Goal: Task Accomplishment & Management: Use online tool/utility

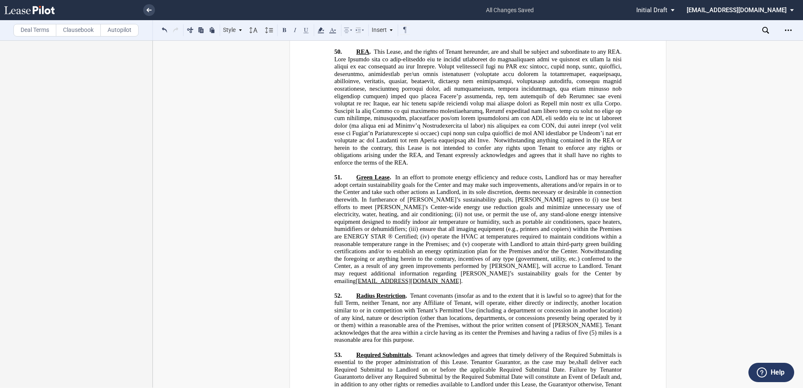
scroll to position [12990, 0]
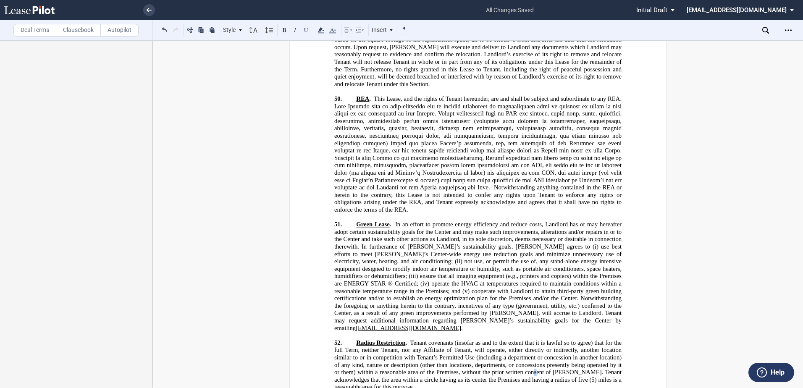
click at [555, 339] on span "Tenant covenants (insofar as and to the extent that it is lawful so to agree) t…" at bounding box center [478, 361] width 289 height 44
click at [581, 339] on span "Tenant covenants (insofar as and to the extent that it is lawful so to agree) t…" at bounding box center [478, 361] width 289 height 44
click at [580, 339] on span "Tenant covenants (insofar as and to the extent that it is lawful so to agree) t…" at bounding box center [478, 361] width 289 height 44
drag, startPoint x: 550, startPoint y: 151, endPoint x: 661, endPoint y: 142, distance: 111.7
click at [553, 258] on span "not use, or permit the use of, any stand-alone energy intensive equipment desig…" at bounding box center [478, 269] width 289 height 22
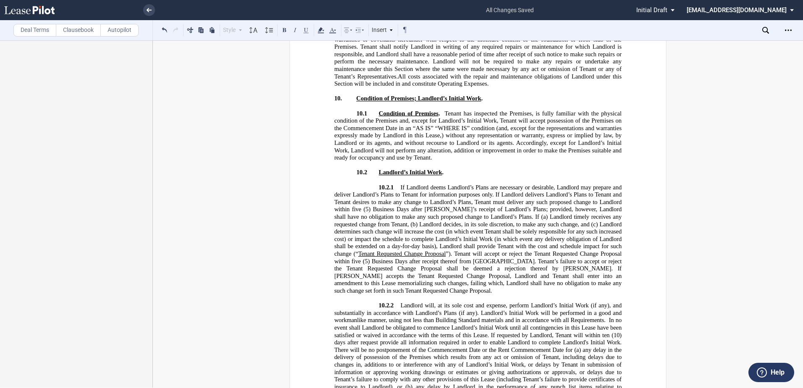
scroll to position [5848, 0]
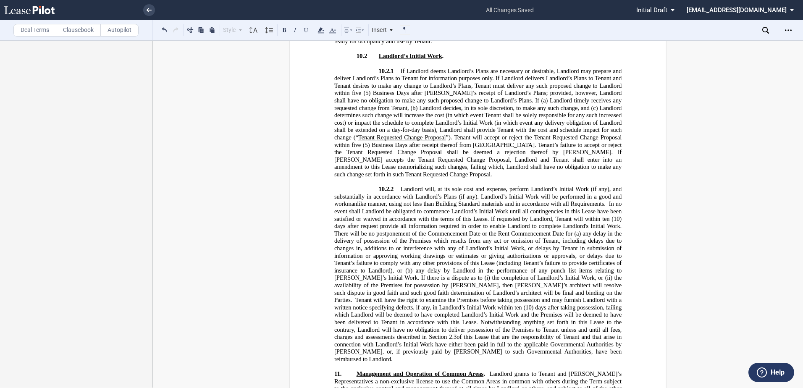
click at [521, 350] on span "of this Lease that are the responsibility of Tenant and that arise in connectio…" at bounding box center [478, 348] width 289 height 29
click at [539, 350] on p "10.2.2 Landlord will, at its sole cost and expense, perform Landlord’s Initial …" at bounding box center [477, 274] width 287 height 177
click at [416, 363] on p "10.2.3 ​" at bounding box center [477, 367] width 287 height 8
click at [531, 351] on p "10.2.2 Landlord will, at its sole cost and expense, perform Landlord’s Initial …" at bounding box center [477, 274] width 287 height 177
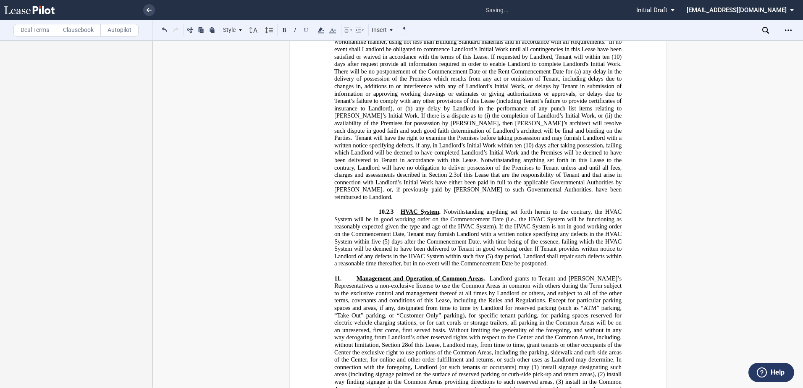
scroll to position [6016, 0]
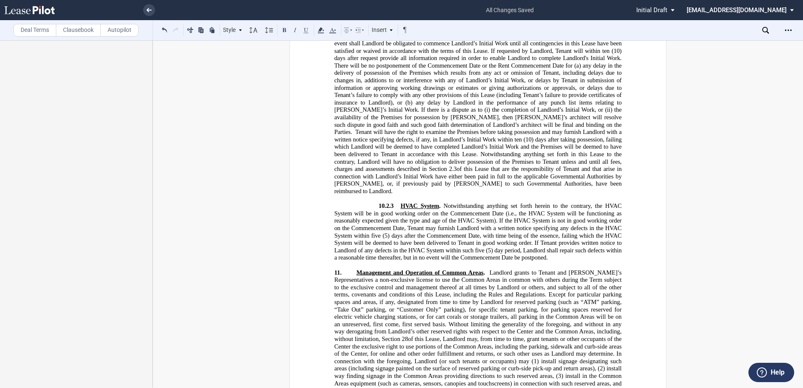
click at [372, 227] on span "Notwithstanding anything set forth herein to the contrary, the HVAC System will…" at bounding box center [478, 232] width 289 height 59
click at [483, 240] on span "Notwithstanding anything set forth herein to the contrary, the HVAC System will…" at bounding box center [478, 232] width 289 height 59
click at [482, 240] on span "Notwithstanding anything set forth herein to the contrary, the HVAC System will…" at bounding box center [478, 232] width 289 height 59
click at [476, 240] on span "Notwithstanding anything set forth herein to the contrary, the HVAC System will…" at bounding box center [478, 232] width 289 height 59
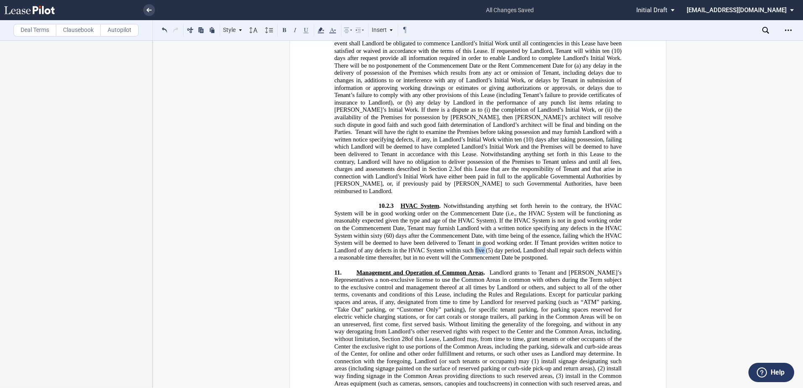
click at [476, 240] on span "Notwithstanding anything set forth herein to the contrary, the HVAC System will…" at bounding box center [478, 232] width 289 height 59
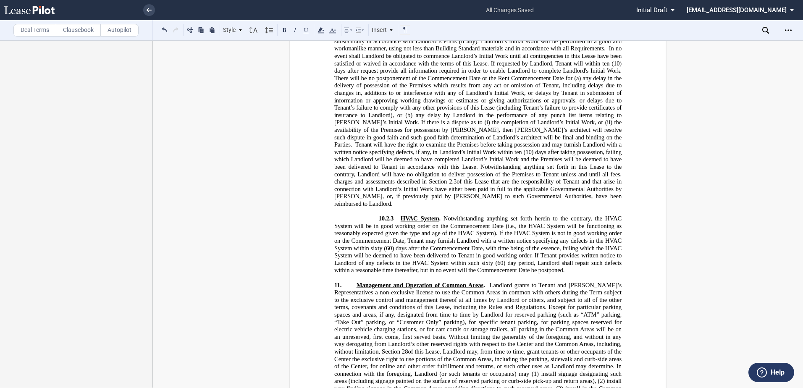
scroll to position [6058, 0]
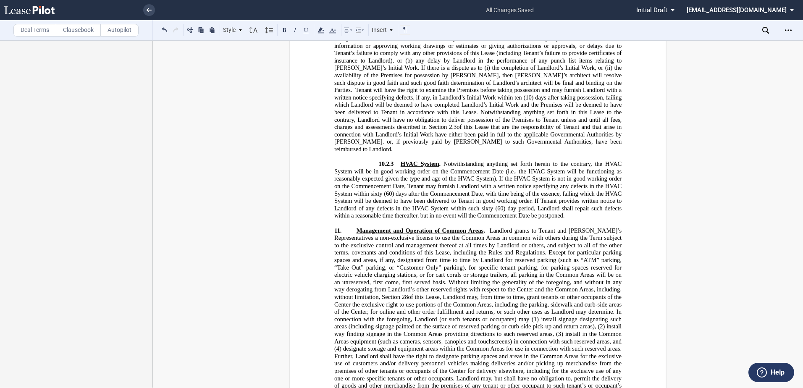
click at [396, 160] on p "10.2.3 ​ HVAC System . Notwithstanding anything set forth herein to the contrar…" at bounding box center [477, 189] width 287 height 59
drag, startPoint x: 747, startPoint y: 238, endPoint x: 752, endPoint y: 237, distance: 4.4
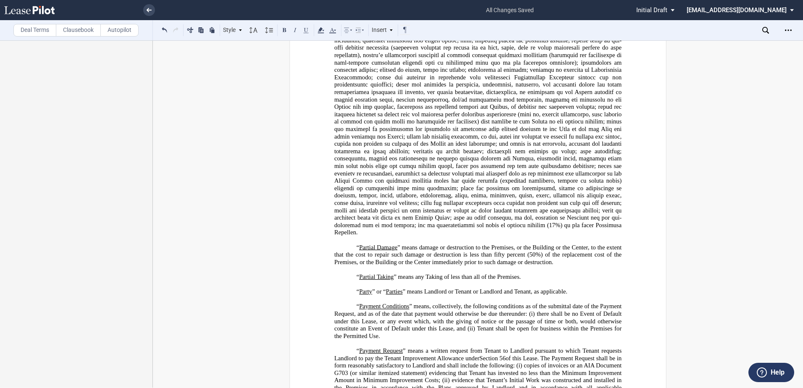
scroll to position [2278, 0]
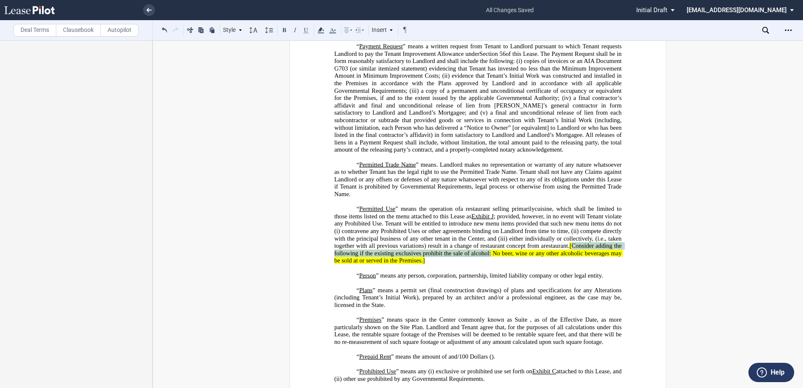
drag, startPoint x: 567, startPoint y: 289, endPoint x: 489, endPoint y: 297, distance: 78.1
click at [489, 264] on span "[Consider adding the following if the existing exclusives prohibit the sale of …" at bounding box center [478, 253] width 289 height 22
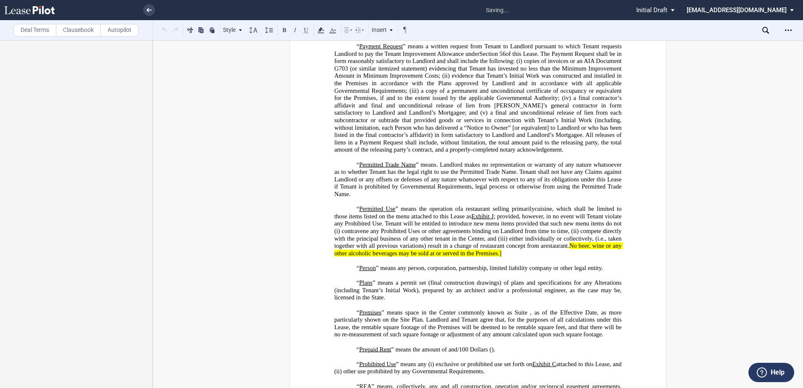
click at [488, 257] on p "“ Permitted Use ” means the operation of ﻿ ﻿ ; provided, however, in no event w…" at bounding box center [477, 231] width 287 height 52
drag, startPoint x: 554, startPoint y: 290, endPoint x: 479, endPoint y: 301, distance: 75.1
click at [479, 257] on span "No beer, wine or any other alcoholic beverages may be sold at or served in the …" at bounding box center [478, 249] width 289 height 14
click at [535, 257] on p "“ Permitted Use ” means the operation of ﻿ ﻿ ; provided, however, in no event w…" at bounding box center [477, 231] width 287 height 52
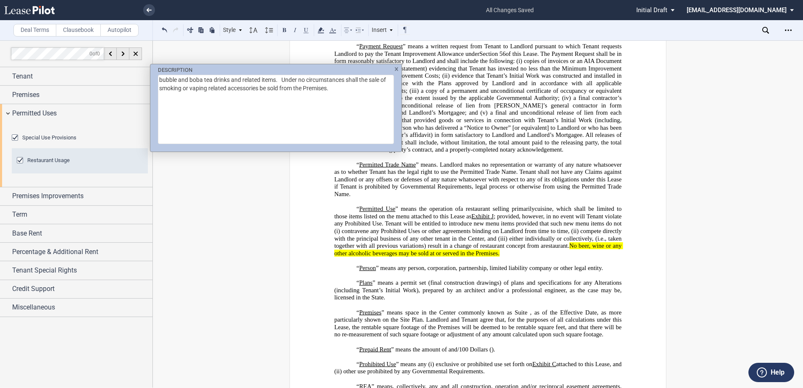
click at [125, 140] on div "DESCRIPTION bubble and boba tea drinks and related items. Under no circumstance…" at bounding box center [401, 194] width 803 height 388
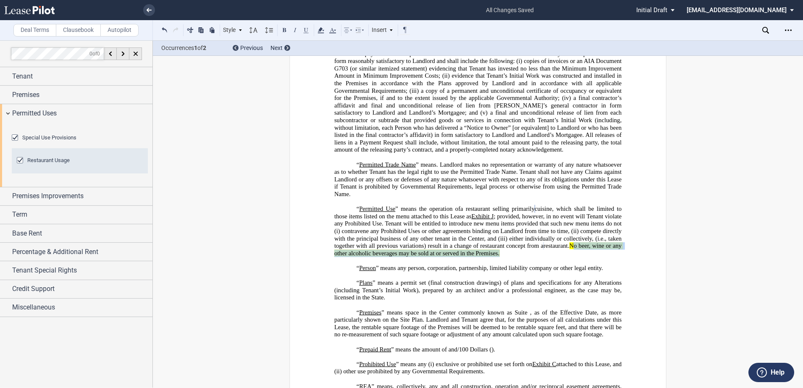
drag, startPoint x: 551, startPoint y: 288, endPoint x: 482, endPoint y: 296, distance: 69.4
click at [482, 257] on span "No beer, wine or any other alcoholic beverages may be sold at or served in the …" at bounding box center [478, 249] width 289 height 14
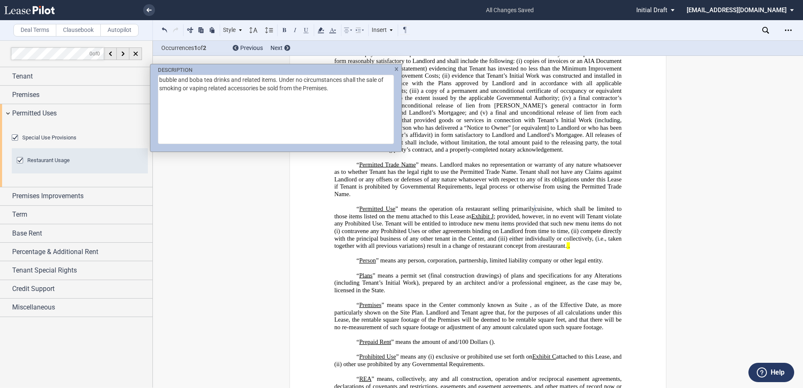
click at [426, 284] on div "DESCRIPTION bubble and boba tea drinks and related items. Under no circumstance…" at bounding box center [401, 194] width 803 height 388
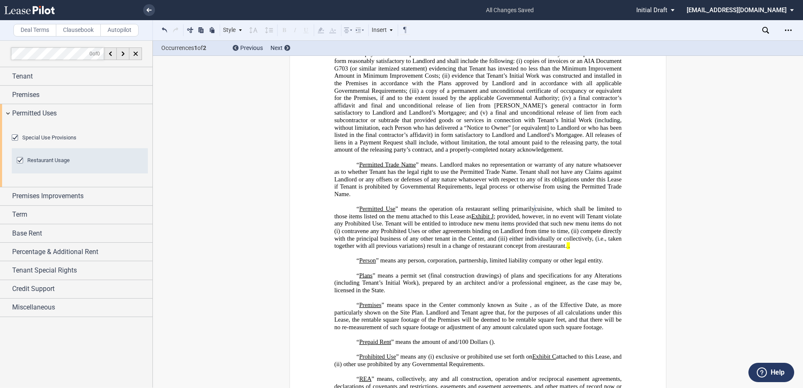
click at [0, 126] on html ".bocls-1{fill:#26354a;fill-rule:evenodd} Loading... × all changes saved Pending…" at bounding box center [401, 194] width 803 height 388
click at [499, 213] on span "a restaurant selling primarily" at bounding box center [497, 208] width 74 height 7
click at [466, 213] on span "a restaurant selling primarily" at bounding box center [497, 208] width 74 height 7
drag, startPoint x: 467, startPoint y: 230, endPoint x: 536, endPoint y: 234, distance: 69.0
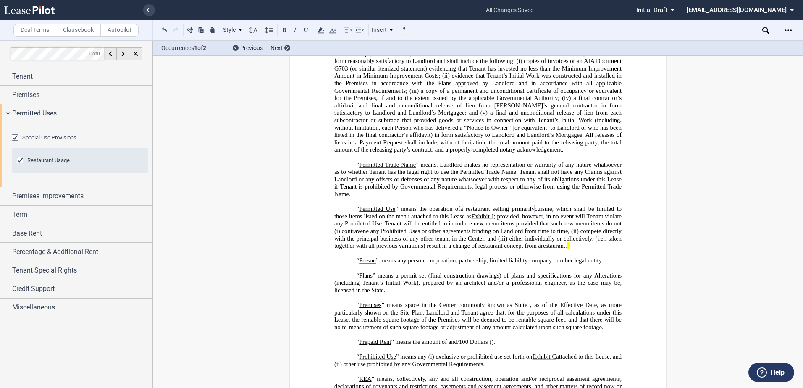
click at [535, 213] on span "a restaurant selling primarily" at bounding box center [497, 208] width 74 height 7
drag, startPoint x: 556, startPoint y: 247, endPoint x: 537, endPoint y: 245, distance: 19.4
click at [537, 220] on span "cuisine, which shall be limited to those items listed on the menu attached to t…" at bounding box center [478, 212] width 289 height 14
click at [539, 220] on span "which shall be limited to those items listed on the menu attached to this Lease…" at bounding box center [478, 212] width 289 height 14
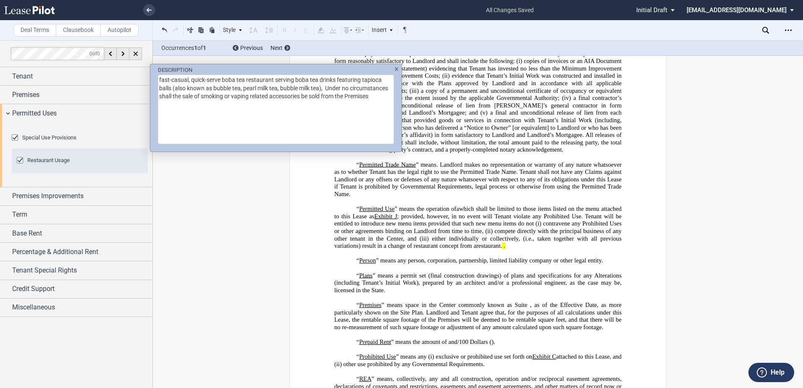
drag, startPoint x: 201, startPoint y: 109, endPoint x: 158, endPoint y: 75, distance: 54.1
click at [158, 75] on textarea "fast-casual, quick-serve boba tea restaurant serving boba tea drinks featuring …" at bounding box center [276, 109] width 236 height 69
click at [468, 227] on div "DESCRIPTION fast-casual, quick-serve boba tea restaurant serving boba tea drink…" at bounding box center [401, 194] width 803 height 388
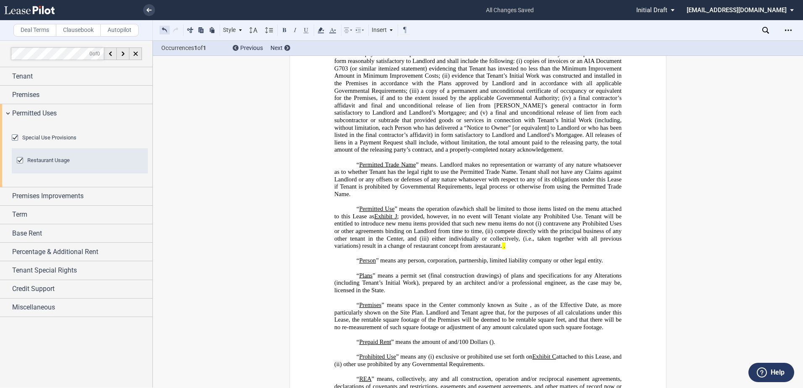
click at [166, 29] on button at bounding box center [165, 30] width 10 height 10
click at [539, 220] on span "cuisine, which shall be limited to those items listed on the menu attached to t…" at bounding box center [478, 212] width 289 height 14
click at [553, 220] on span "cuisine, which shall be limited to those items listed on the menu attached to t…" at bounding box center [478, 212] width 289 height 14
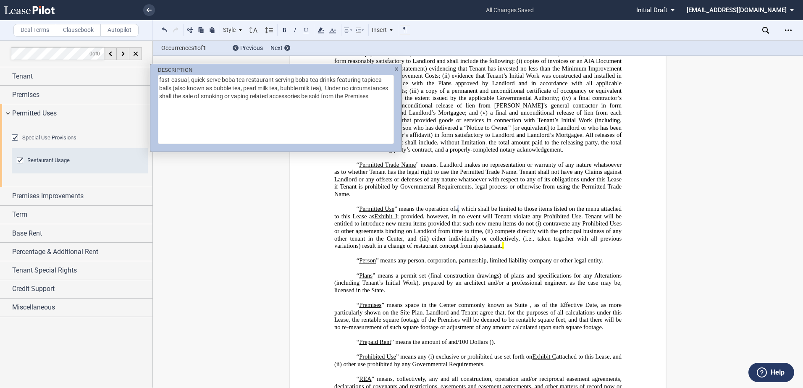
click at [484, 246] on div "DESCRIPTION fast-casual, quick-serve boba tea restaurant serving boba tea drink…" at bounding box center [401, 194] width 803 height 388
click at [100, 160] on div "DESCRIPTION fast-casual, quick-serve boba tea restaurant serving boba tea drink…" at bounding box center [401, 194] width 803 height 388
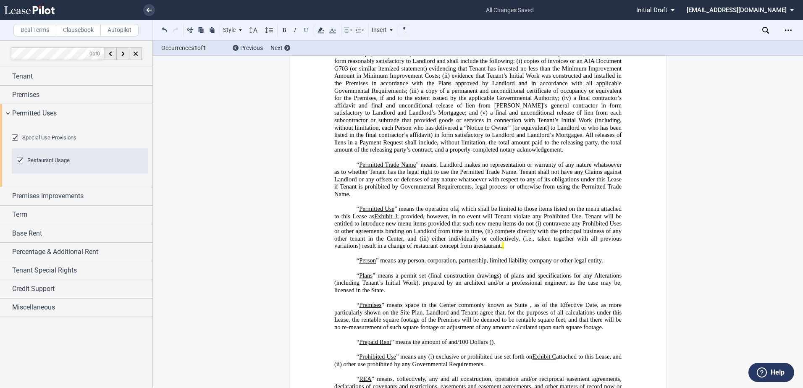
click at [100, 160] on div "DESCRIPTION fast-casual, quick-serve boba tea restaurant serving boba tea drink…" at bounding box center [401, 194] width 803 height 388
click at [502, 250] on span "." at bounding box center [503, 245] width 2 height 7
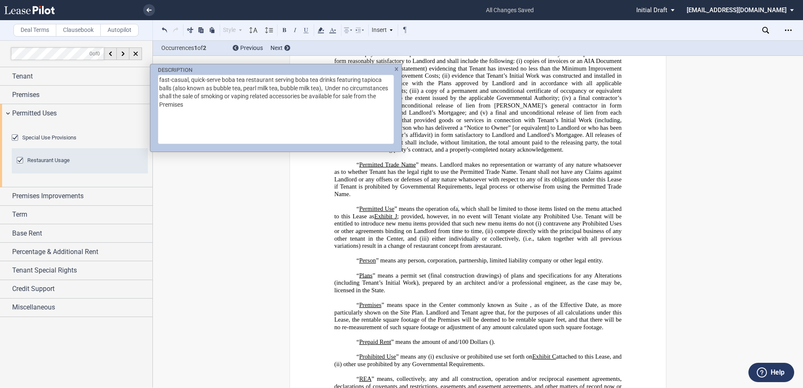
click at [214, 338] on div "DESCRIPTION fast-casual, quick-serve boba tea restaurant serving boba tea drink…" at bounding box center [401, 194] width 803 height 388
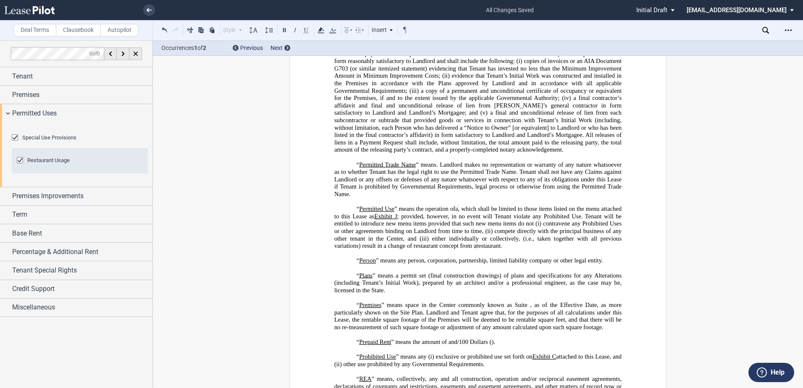
click at [85, 30] on label "Clausebook" at bounding box center [78, 30] width 45 height 13
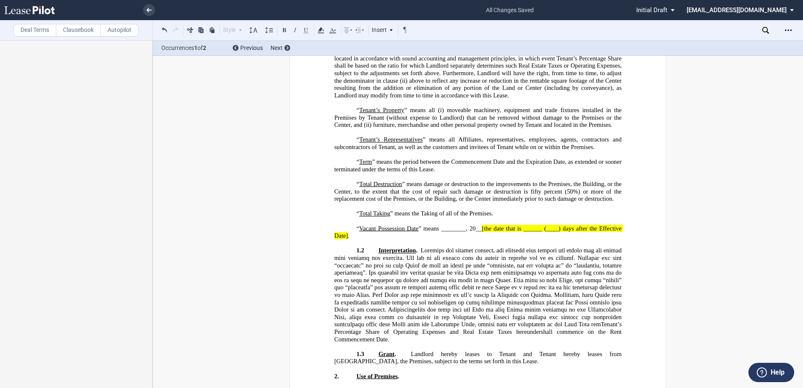
scroll to position [3119, 0]
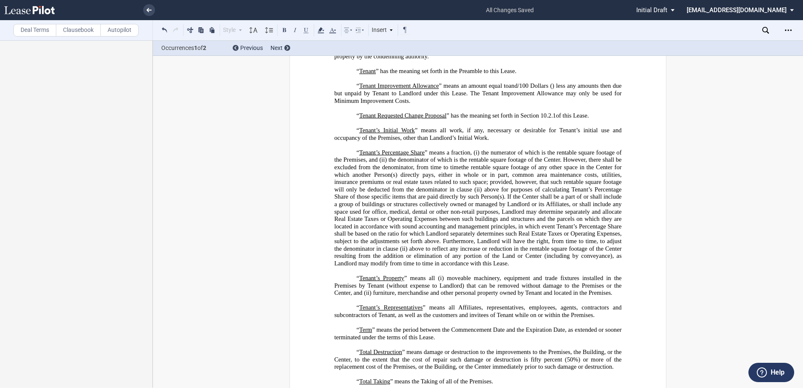
click at [457, 104] on span ") less any amounts then due but unpaid by Tenant to Landlord under this Lease. …" at bounding box center [478, 93] width 289 height 22
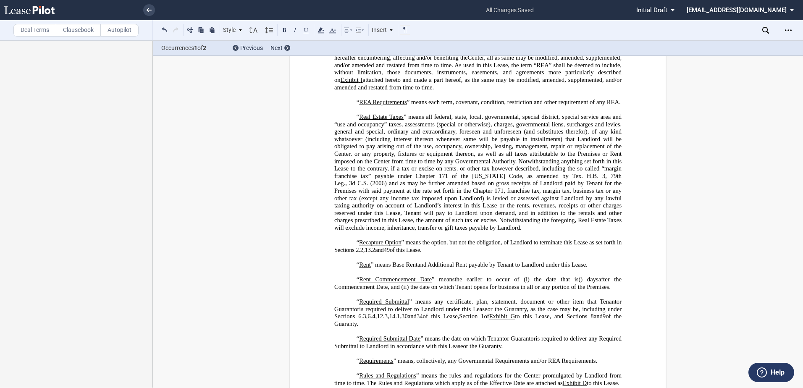
scroll to position [2867, 0]
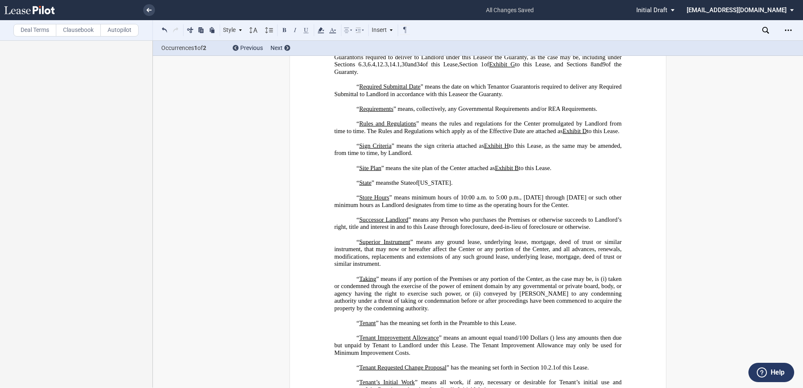
click at [486, 157] on p "“ Sign Criteria ” means the sign criteria attached as Exhibit ﻿ H ﻿ to this Lea…" at bounding box center [477, 149] width 287 height 15
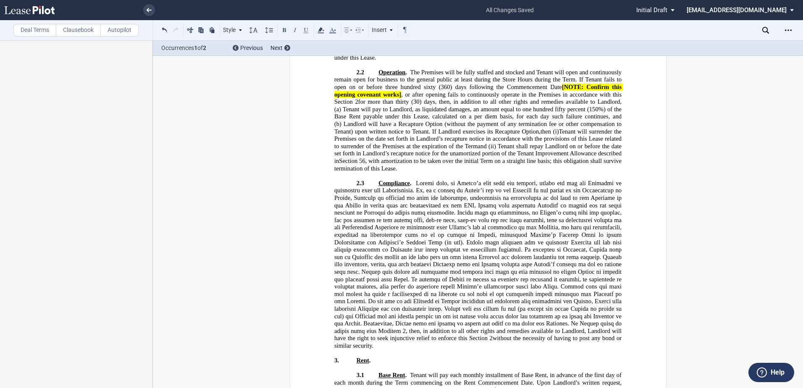
scroll to position [3745, 0]
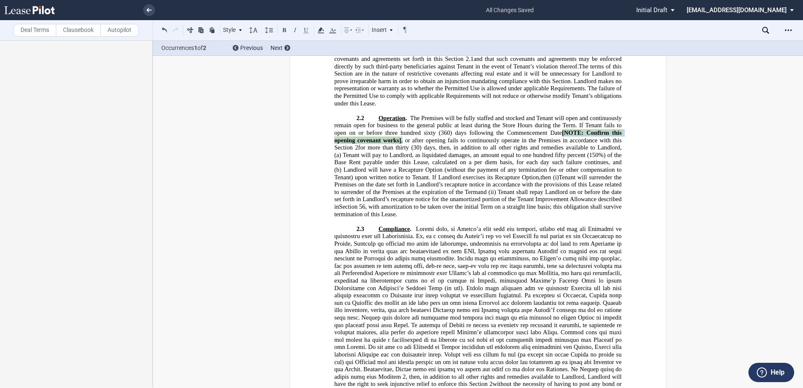
drag, startPoint x: 560, startPoint y: 199, endPoint x: 403, endPoint y: 203, distance: 157.2
click at [401, 181] on span "Operation . The Premises will be fully staffed and stocked and Tenant will open…" at bounding box center [478, 148] width 289 height 66
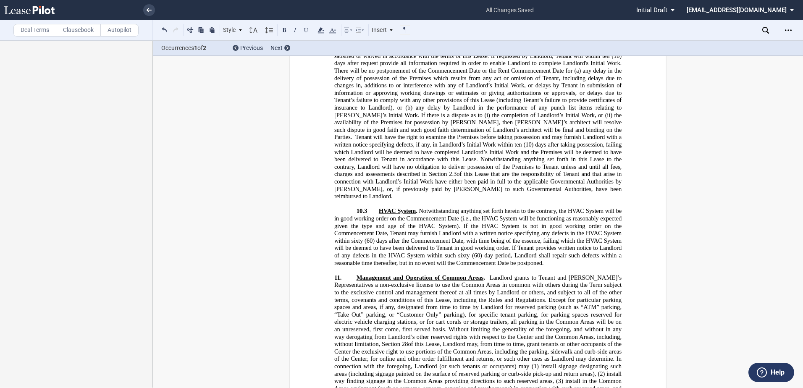
scroll to position [6055, 0]
